Goal: Check status: Check status

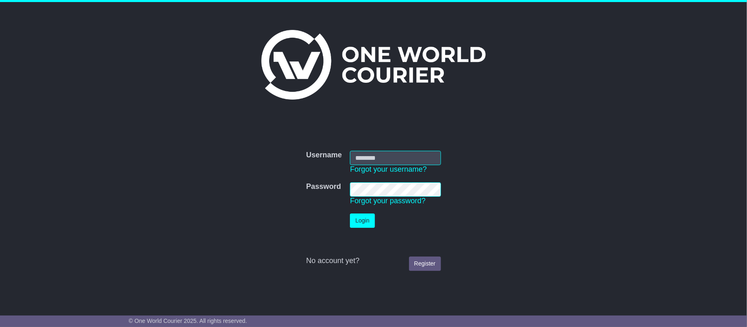
type input "**********"
click at [364, 220] on button "Login" at bounding box center [362, 221] width 25 height 14
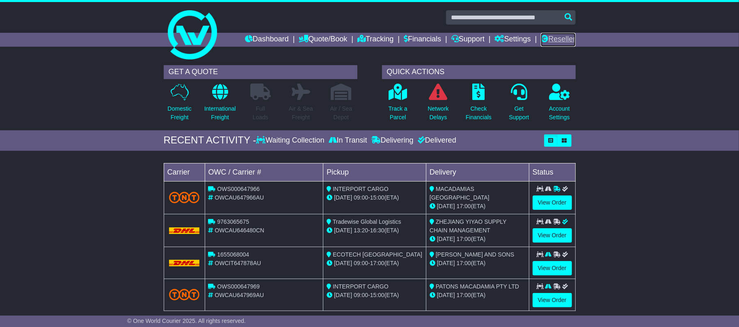
click at [565, 38] on link "Reseller" at bounding box center [558, 40] width 34 height 14
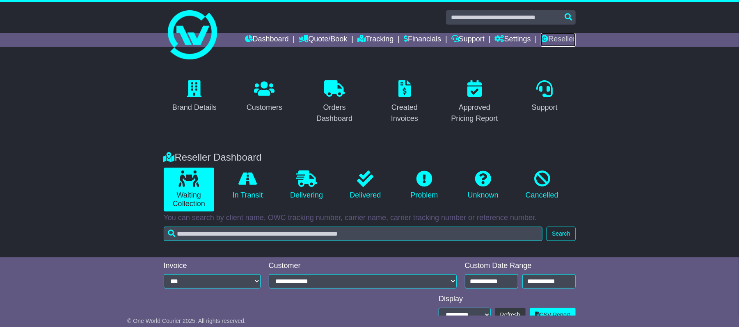
click at [567, 37] on link "Reseller" at bounding box center [558, 40] width 34 height 14
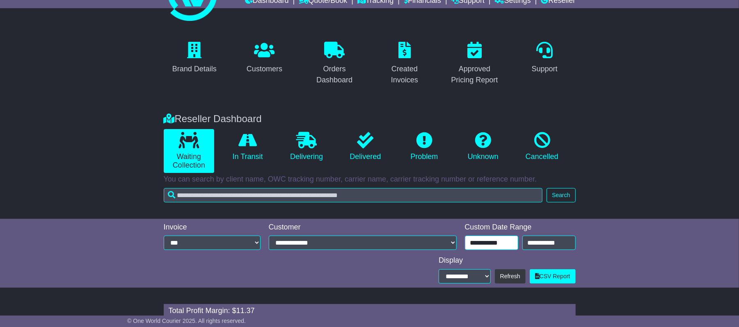
click at [478, 239] on input "**********" at bounding box center [491, 243] width 53 height 14
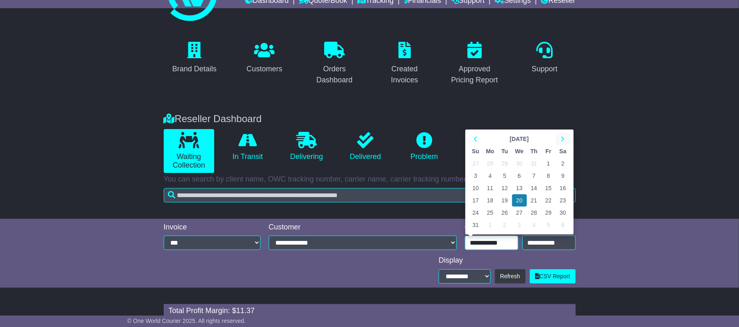
click at [562, 137] on icon at bounding box center [563, 139] width 4 height 6
click at [546, 176] on td "12" at bounding box center [548, 176] width 14 height 12
type input "**********"
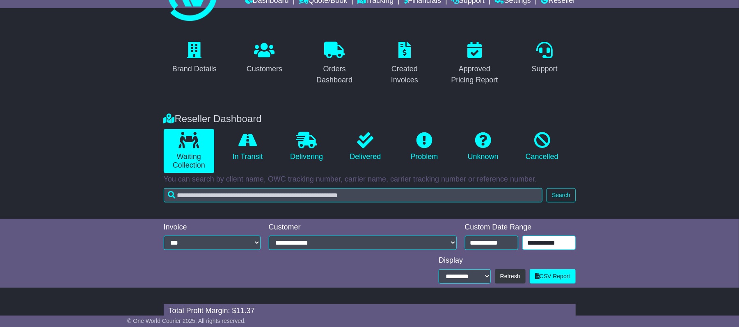
click at [556, 238] on input "**********" at bounding box center [548, 243] width 53 height 14
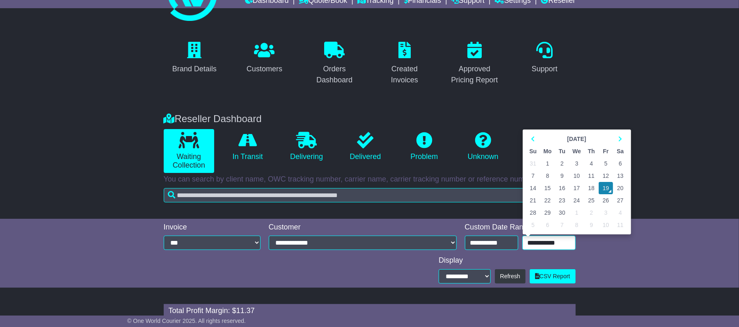
click at [589, 189] on td "18" at bounding box center [591, 188] width 14 height 12
type input "**********"
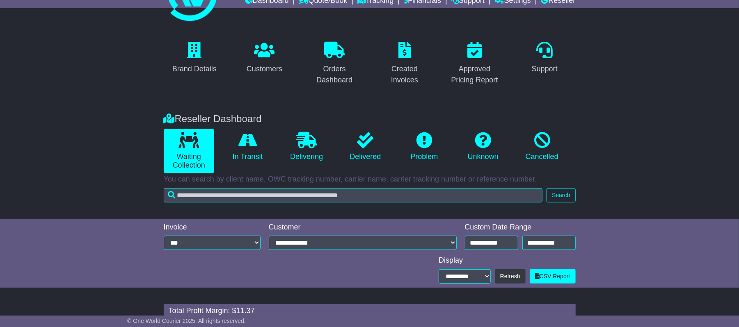
click at [565, 187] on div "Reseller Dashboard Waiting Collection In Transit Delivering Delivered Problem U…" at bounding box center [370, 156] width 420 height 102
click at [566, 191] on button "Search" at bounding box center [561, 195] width 29 height 14
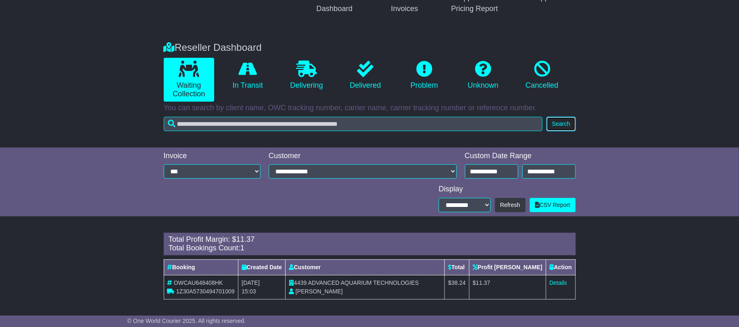
scroll to position [112, 0]
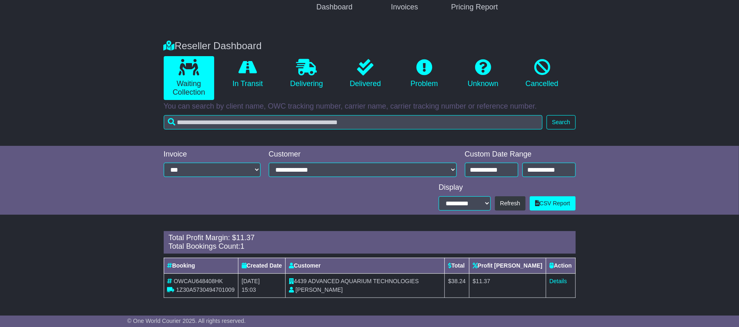
click at [204, 280] on span "OWCAU648408HK" at bounding box center [198, 281] width 49 height 7
copy span "OWCAU648408HK"
click at [220, 289] on span "1Z30A5730494701009" at bounding box center [205, 290] width 58 height 7
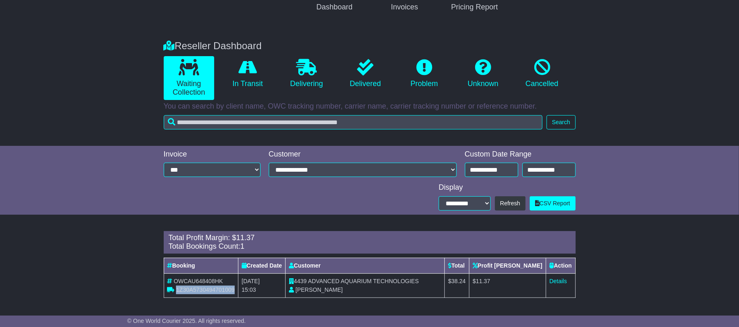
copy span "1Z30A5730494701009"
drag, startPoint x: 473, startPoint y: 283, endPoint x: 519, endPoint y: 283, distance: 46.4
click at [519, 283] on tr "OWCAU648408HK 1Z30A5730494701009 18th September 2025 15:03 4439 ADVANCED AQUARI…" at bounding box center [370, 286] width 412 height 24
copy tr "$ 38.24 $ 11.37"
click at [558, 281] on link "Details" at bounding box center [558, 281] width 18 height 7
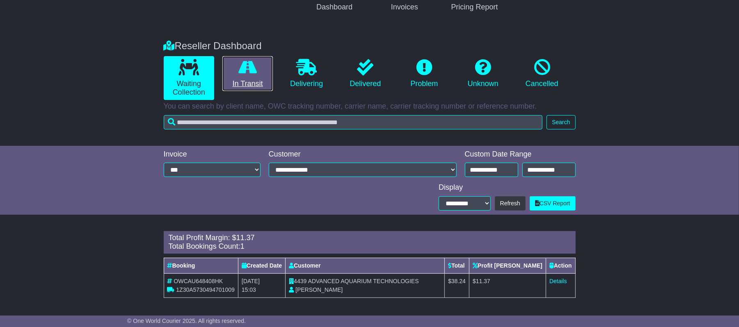
click at [249, 65] on icon at bounding box center [247, 67] width 18 height 16
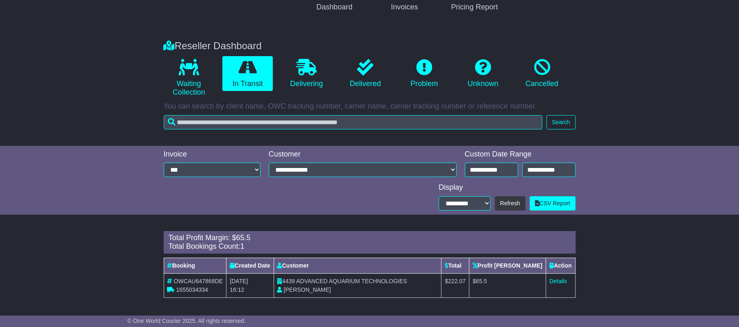
click at [190, 280] on span "OWCAU647868DE" at bounding box center [198, 281] width 49 height 7
copy span "OWCAU647868DE"
click at [194, 290] on span "1655034334" at bounding box center [192, 290] width 32 height 7
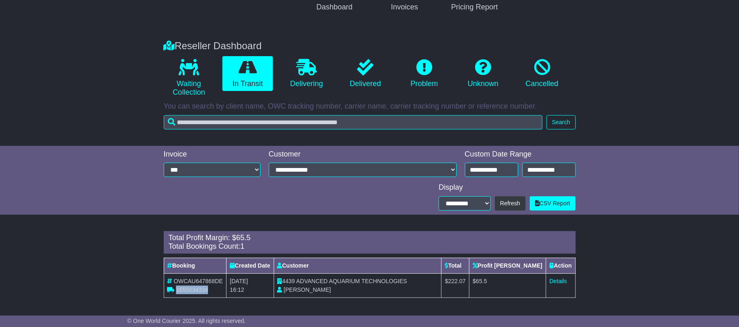
copy span "1655034334"
drag, startPoint x: 470, startPoint y: 281, endPoint x: 515, endPoint y: 283, distance: 45.2
click at [516, 283] on tr "OWCAU647868DE 1655034334 17th September 2025 16:12 4439 ADVANCED AQUARIUM TECHN…" at bounding box center [370, 286] width 412 height 24
copy tr "$ 222.07 $ 65.5"
click at [558, 281] on link "Details" at bounding box center [558, 281] width 18 height 7
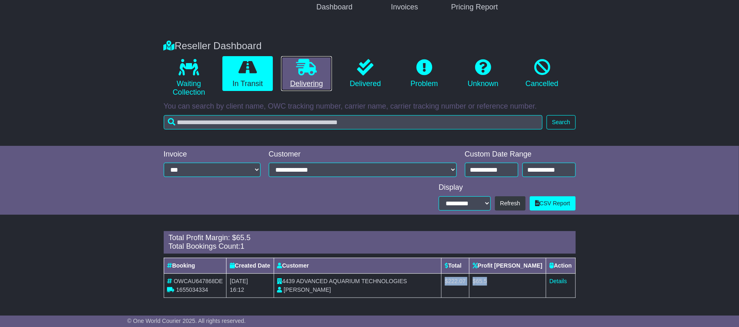
click at [313, 73] on icon at bounding box center [306, 67] width 21 height 16
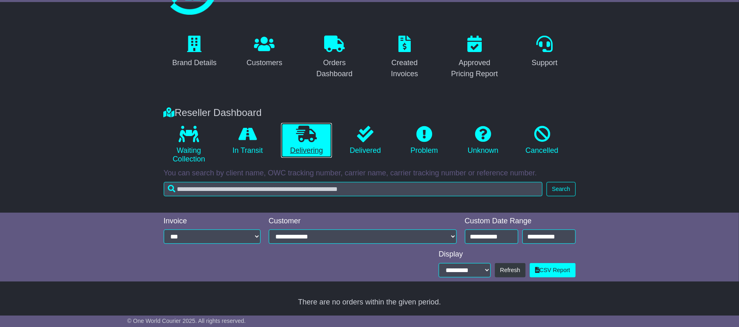
scroll to position [45, 0]
click at [368, 131] on icon at bounding box center [365, 134] width 16 height 16
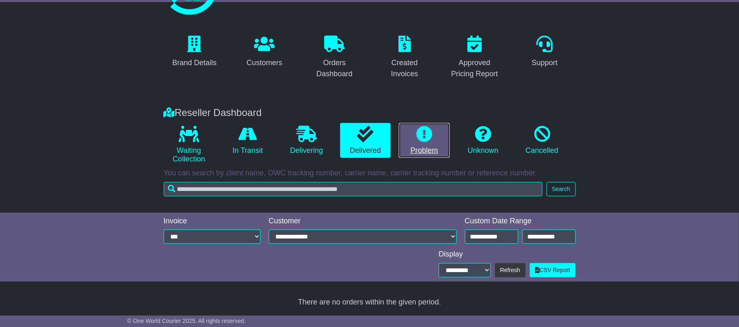
click at [430, 136] on icon at bounding box center [424, 134] width 16 height 16
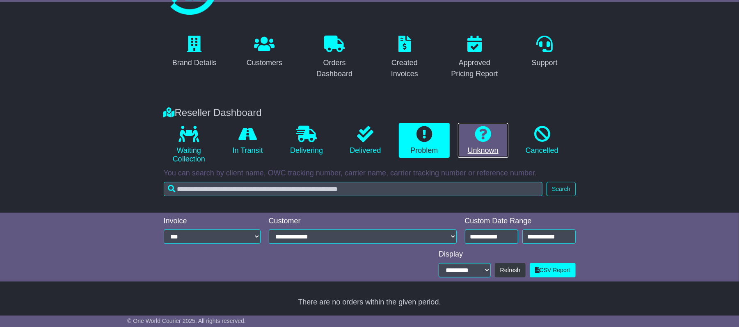
click at [483, 134] on icon at bounding box center [483, 134] width 16 height 16
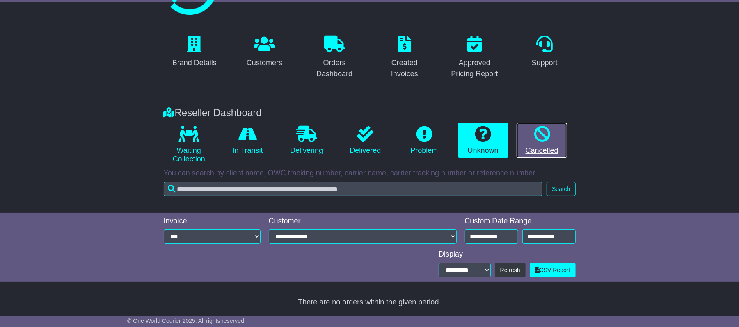
click at [547, 132] on icon at bounding box center [542, 134] width 16 height 16
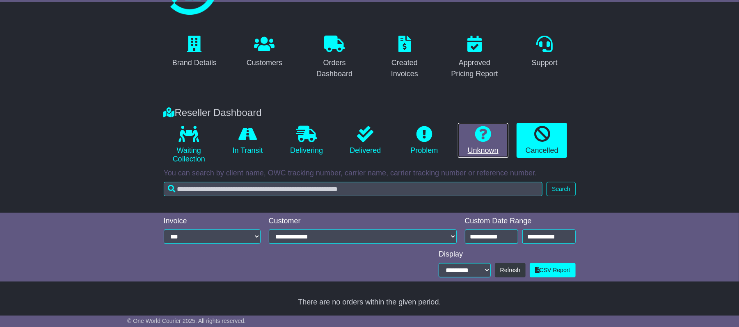
click at [481, 140] on icon at bounding box center [483, 134] width 16 height 16
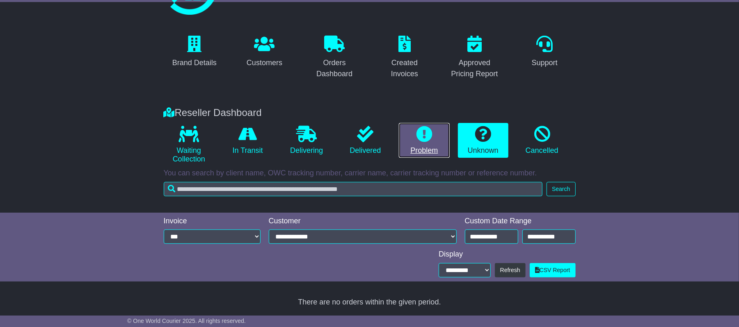
click at [423, 135] on icon at bounding box center [424, 134] width 16 height 16
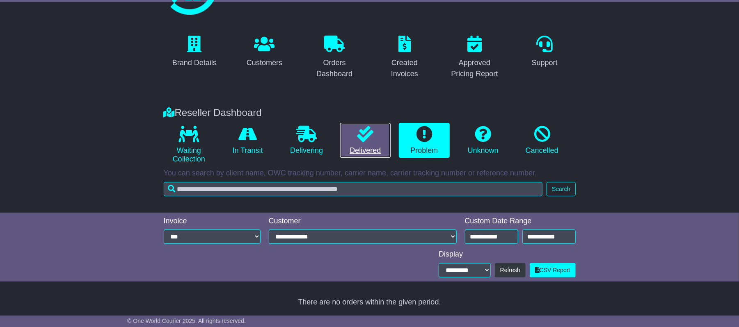
click at [371, 131] on icon at bounding box center [365, 134] width 16 height 16
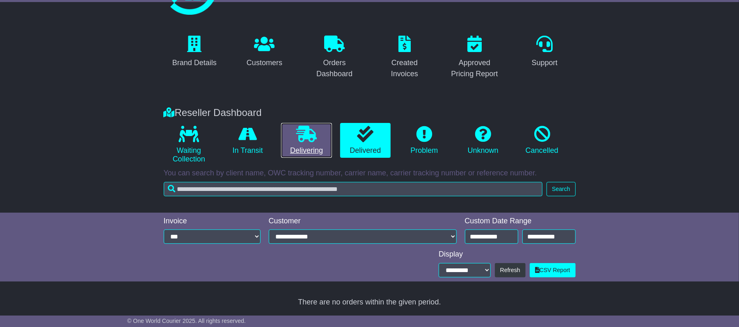
click at [303, 135] on icon at bounding box center [306, 134] width 21 height 16
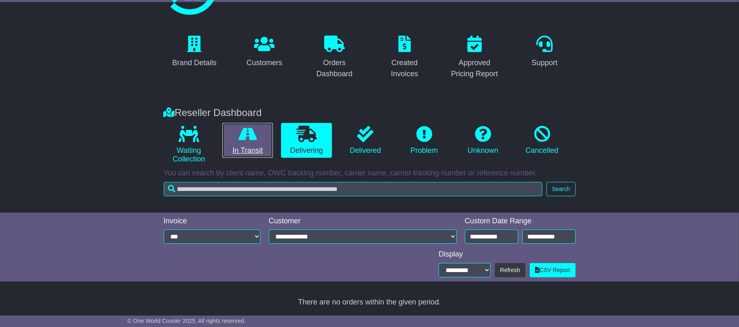
click at [251, 136] on icon at bounding box center [247, 134] width 18 height 16
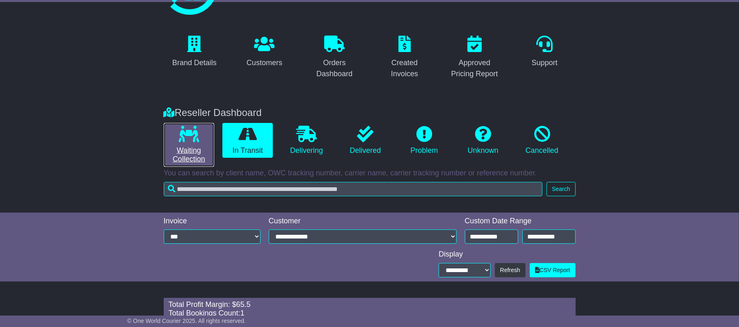
click at [196, 140] on icon at bounding box center [188, 134] width 21 height 16
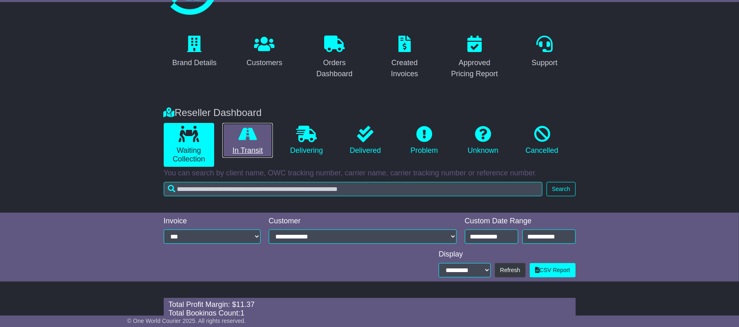
click at [244, 135] on icon at bounding box center [247, 134] width 18 height 16
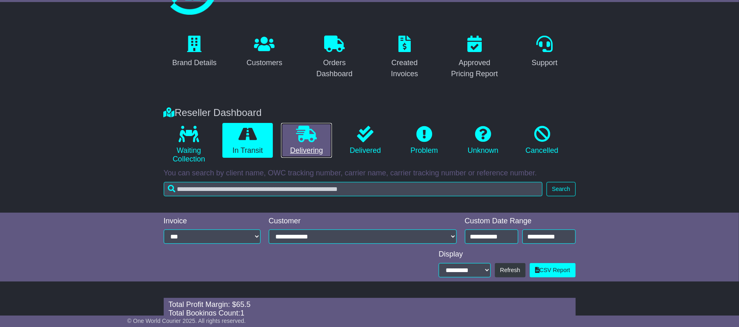
click at [308, 130] on icon at bounding box center [306, 134] width 21 height 16
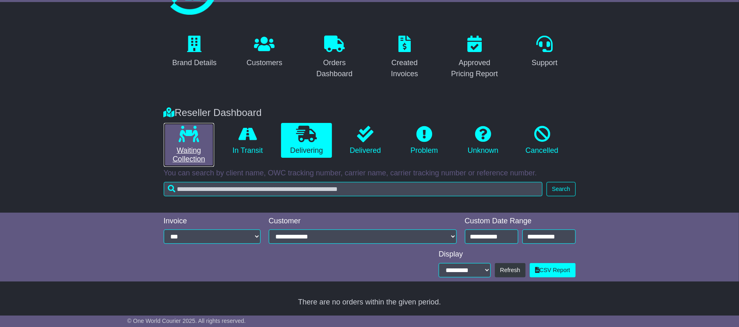
click at [206, 135] on link "Waiting Collection" at bounding box center [189, 145] width 50 height 44
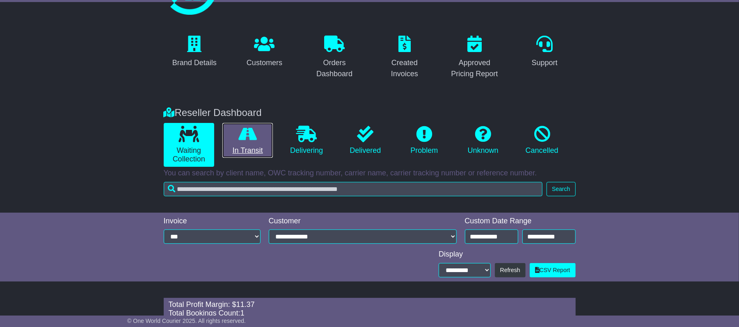
click at [250, 130] on icon at bounding box center [247, 134] width 18 height 16
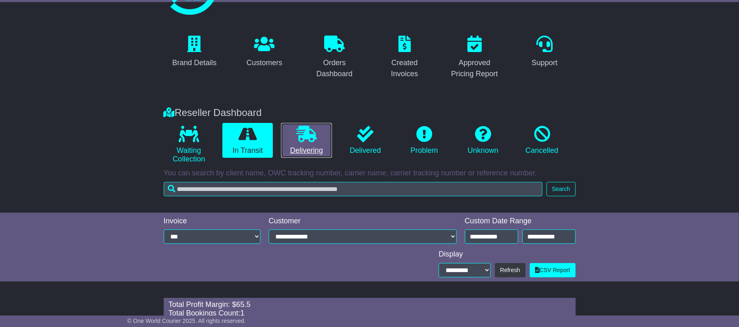
click at [306, 130] on icon at bounding box center [306, 134] width 21 height 16
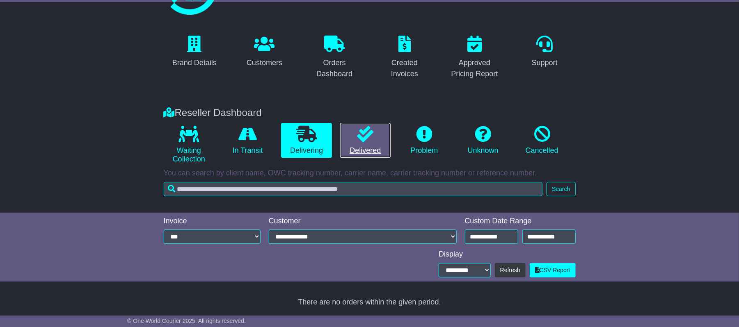
click at [363, 132] on icon at bounding box center [365, 134] width 16 height 16
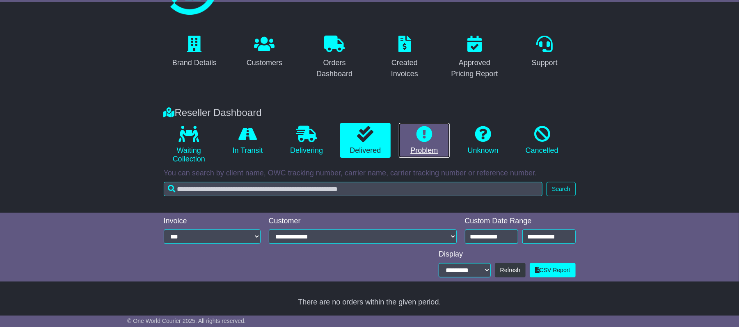
click at [425, 129] on icon at bounding box center [424, 134] width 16 height 16
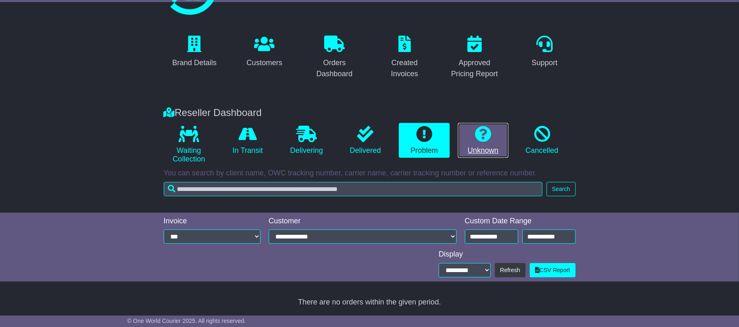
click at [475, 130] on icon at bounding box center [483, 134] width 16 height 16
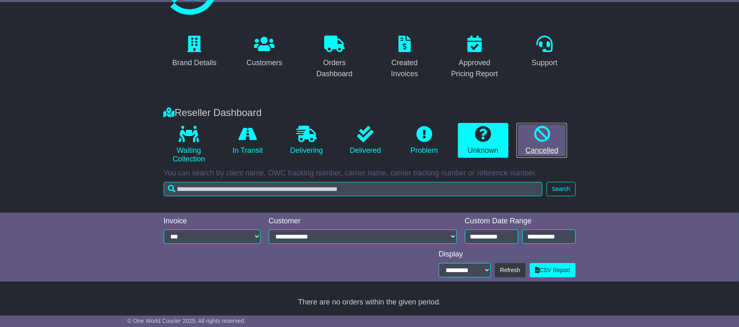
click at [541, 135] on icon at bounding box center [542, 134] width 16 height 16
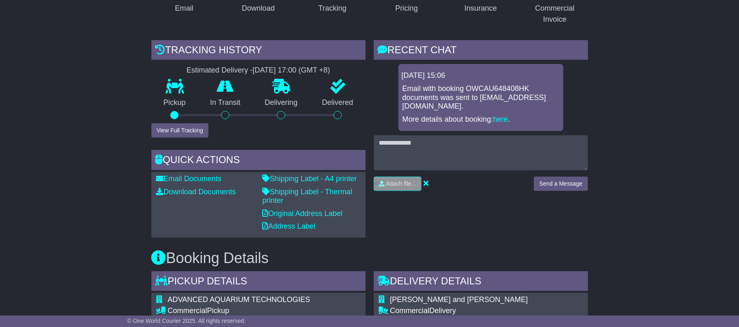
scroll to position [219, 0]
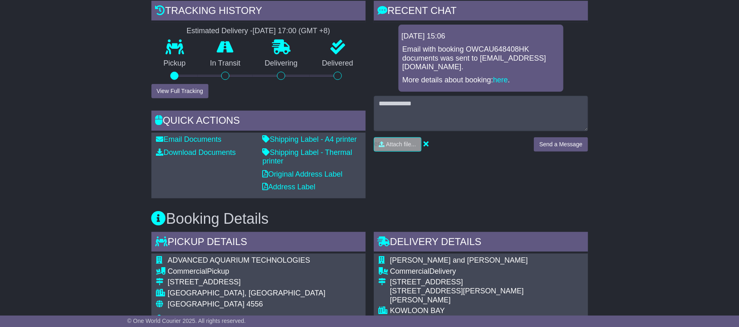
click at [179, 258] on span "ADVANCED AQUARIUM TECHNOLOGIES" at bounding box center [239, 260] width 142 height 8
drag, startPoint x: 179, startPoint y: 258, endPoint x: 245, endPoint y: 262, distance: 66.6
click at [181, 258] on span "ADVANCED AQUARIUM TECHNOLOGIES" at bounding box center [239, 260] width 142 height 8
drag, startPoint x: 274, startPoint y: 262, endPoint x: 319, endPoint y: 262, distance: 44.7
click at [278, 261] on span "ADVANCED AQUARIUM TECHNOLOGIES" at bounding box center [239, 260] width 142 height 8
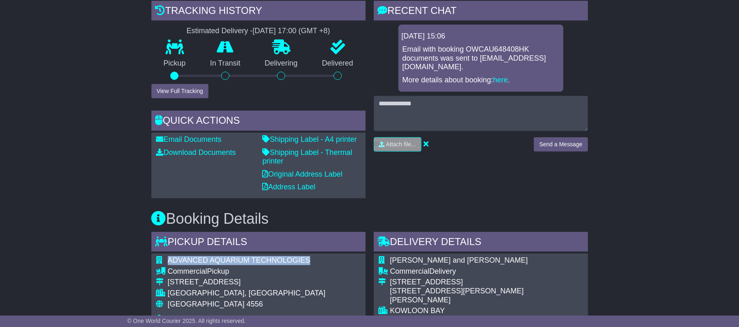
copy span "ADVANCED AQUARIUM TECHNOLOGIES"
click at [409, 260] on span "[PERSON_NAME] and [PERSON_NAME]" at bounding box center [459, 260] width 138 height 8
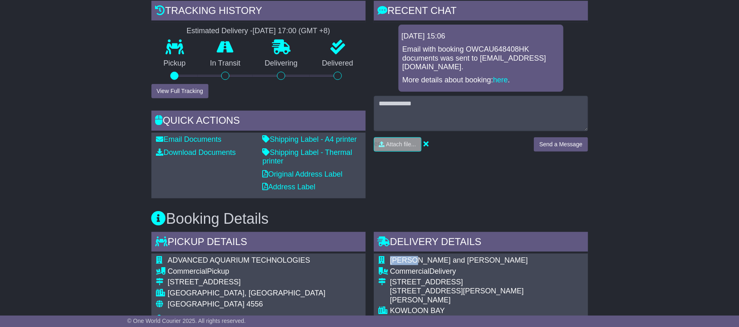
drag, startPoint x: 409, startPoint y: 260, endPoint x: 465, endPoint y: 275, distance: 58.1
click at [410, 261] on span "[PERSON_NAME] and [PERSON_NAME]" at bounding box center [459, 260] width 138 height 8
click at [455, 257] on span "[PERSON_NAME] and [PERSON_NAME]" at bounding box center [459, 260] width 138 height 8
copy span "[PERSON_NAME] and [PERSON_NAME]"
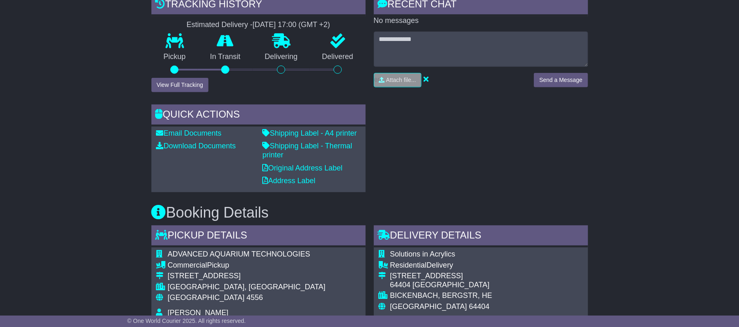
scroll to position [328, 0]
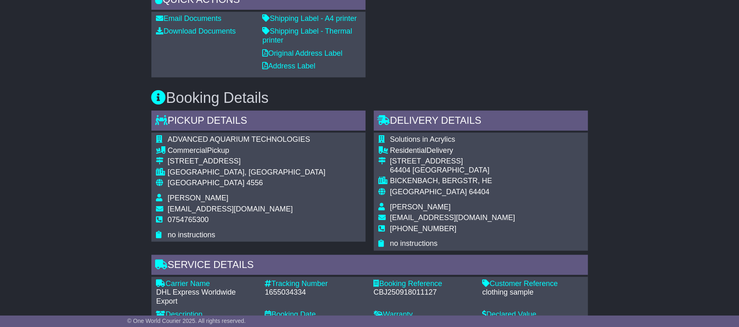
drag, startPoint x: 187, startPoint y: 137, endPoint x: 193, endPoint y: 137, distance: 5.7
click at [188, 137] on span "ADVANCED AQUARIUM TECHNOLOGIES" at bounding box center [239, 139] width 142 height 8
click at [206, 137] on span "ADVANCED AQUARIUM TECHNOLOGIES" at bounding box center [239, 139] width 142 height 8
click at [189, 140] on span "ADVANCED AQUARIUM TECHNOLOGIES" at bounding box center [239, 139] width 142 height 8
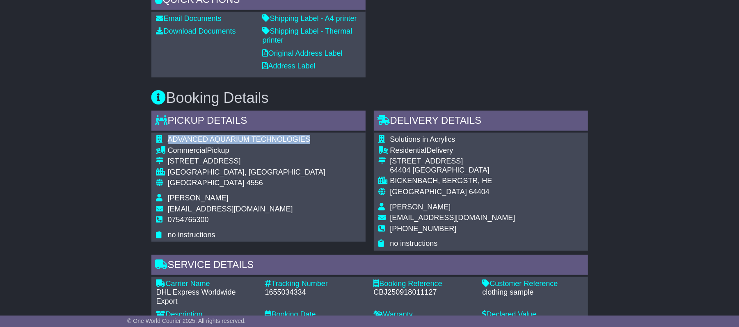
drag, startPoint x: 263, startPoint y: 139, endPoint x: 286, endPoint y: 139, distance: 23.0
click at [265, 139] on span "ADVANCED AQUARIUM TECHNOLOGIES" at bounding box center [239, 139] width 142 height 8
copy span "ADVANCED AQUARIUM TECHNOLOGIES"
click at [409, 141] on span "Solutions in Acrylics" at bounding box center [422, 139] width 65 height 8
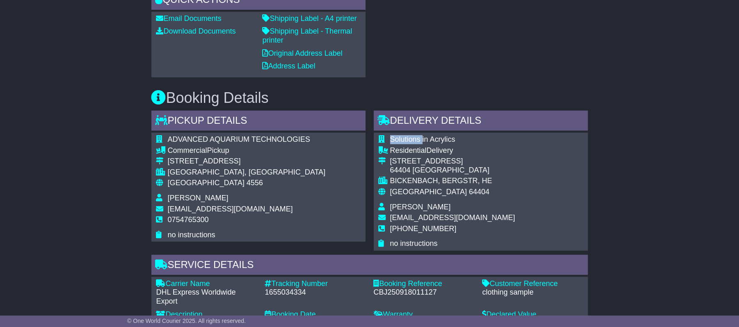
click at [409, 141] on span "Solutions in Acrylics" at bounding box center [422, 139] width 65 height 8
drag, startPoint x: 434, startPoint y: 140, endPoint x: 450, endPoint y: 140, distance: 15.6
click at [441, 140] on span "Solutions in Acrylics" at bounding box center [422, 139] width 65 height 8
click at [450, 140] on span "Solutions in Acrylics" at bounding box center [422, 139] width 65 height 8
copy span "Solutions in Acrylics"
